Goal: Transaction & Acquisition: Purchase product/service

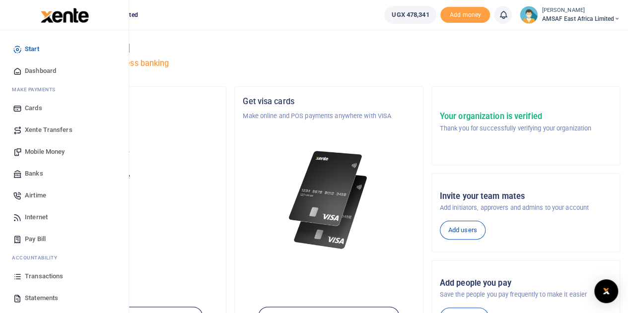
click at [29, 174] on span "Banks" at bounding box center [34, 174] width 18 height 10
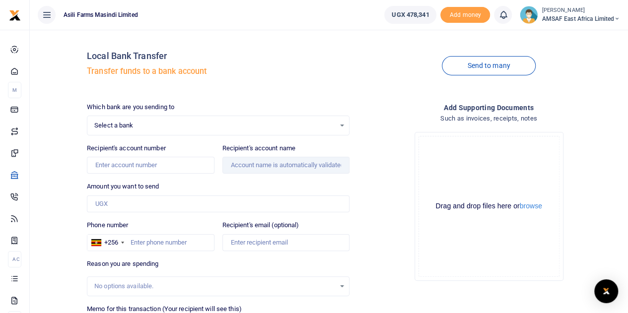
click at [221, 127] on span "Select a bank" at bounding box center [214, 126] width 241 height 10
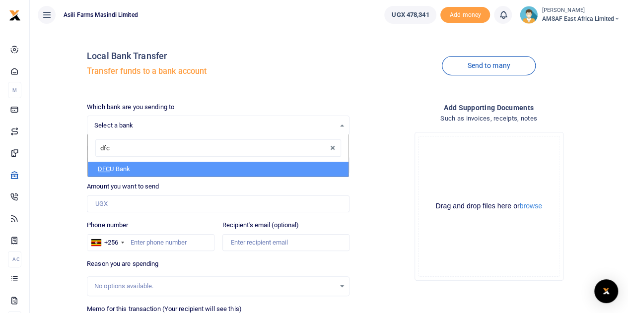
type input "dfcu"
click at [124, 169] on li "DFCU Bank" at bounding box center [218, 169] width 260 height 15
select select "DFCU"
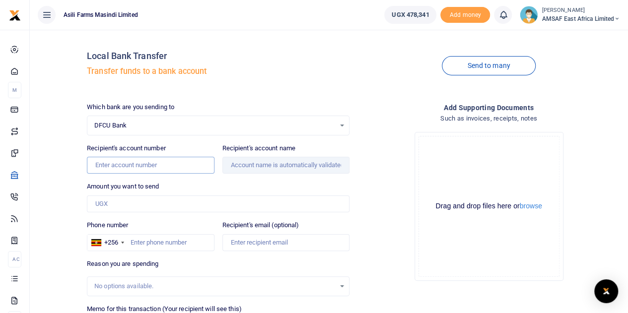
click at [144, 168] on input "Recipient's account number" at bounding box center [150, 165] width 127 height 17
paste input "0113001265974"
click at [145, 196] on input "Amount you want to send" at bounding box center [218, 203] width 262 height 17
click at [161, 214] on div "Which bank are you sending to DFCU Bank Select an option... Select a bank ABC B…" at bounding box center [218, 246] width 270 height 289
click at [177, 160] on input "0113001265974" at bounding box center [150, 165] width 127 height 17
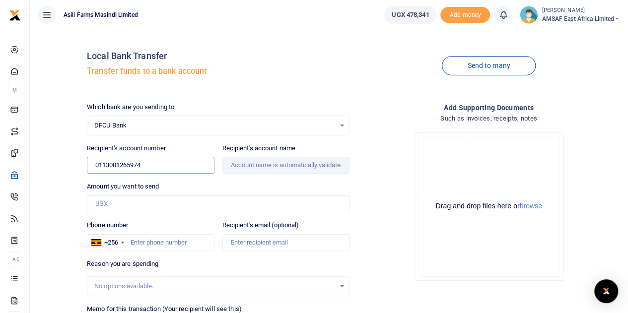
type input "0113001265974"
click at [135, 201] on input "Amount you want to send" at bounding box center [218, 203] width 262 height 17
type input "180,000"
click at [97, 165] on input "0113001265974" at bounding box center [150, 165] width 127 height 17
click at [163, 164] on input "0113001265974" at bounding box center [150, 165] width 127 height 17
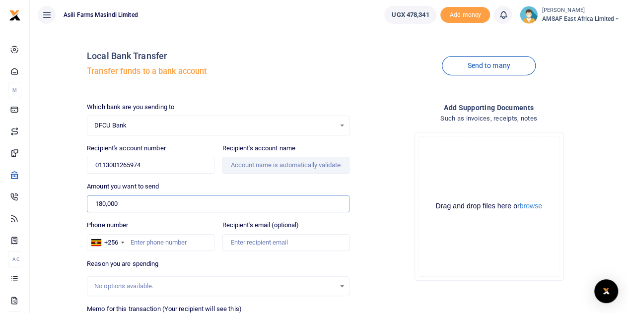
click at [130, 204] on input "180,000" at bounding box center [218, 203] width 262 height 17
click at [148, 161] on input "0113001265974" at bounding box center [150, 165] width 127 height 17
type input "0"
type input "0113001265974"
click at [143, 229] on div "Phone number +256 [GEOGRAPHIC_DATA] +256" at bounding box center [150, 235] width 127 height 31
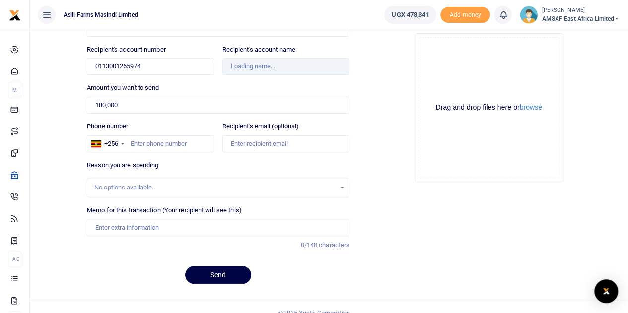
scroll to position [99, 0]
click at [178, 225] on input "Memo for this transaction (Your recipient will see this)" at bounding box center [218, 226] width 262 height 17
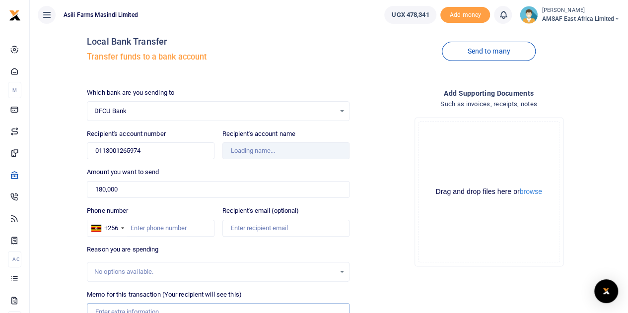
scroll to position [0, 0]
